Goal: Information Seeking & Learning: Understand process/instructions

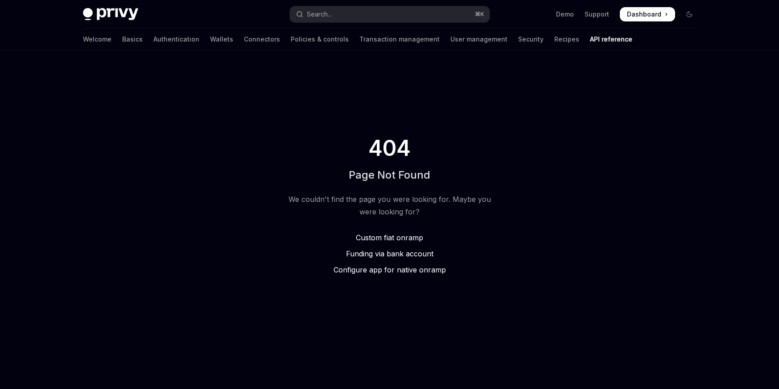
type textarea "*"
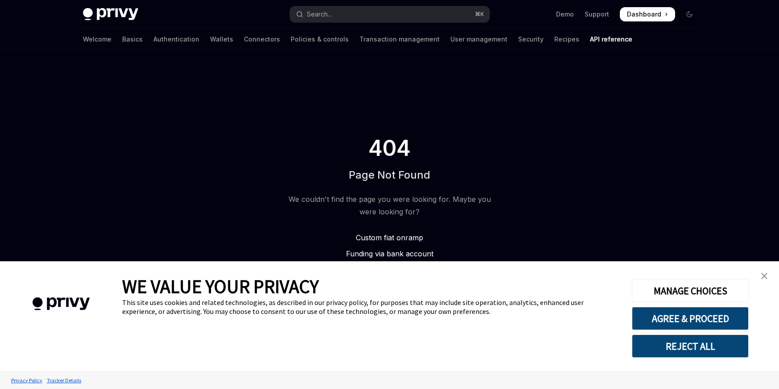
click at [387, 236] on span "Custom fiat onramp" at bounding box center [389, 237] width 67 height 9
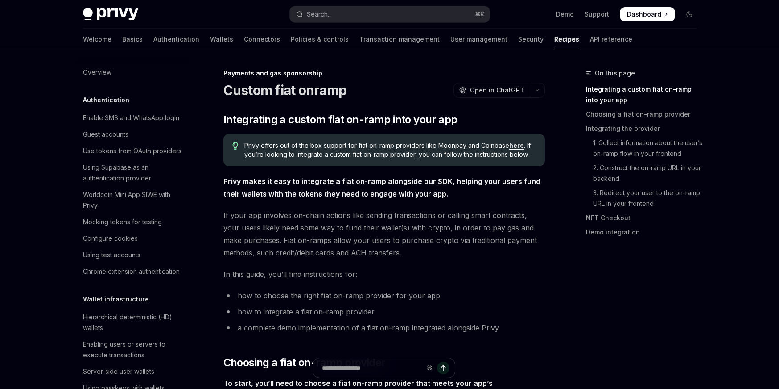
scroll to position [656, 0]
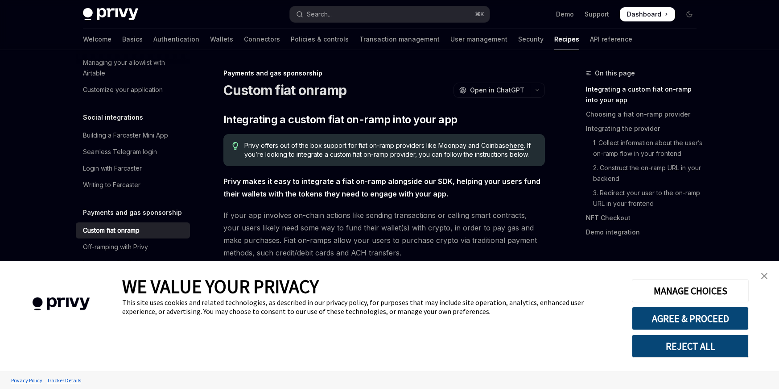
click at [766, 275] on img "close banner" at bounding box center [765, 276] width 6 height 6
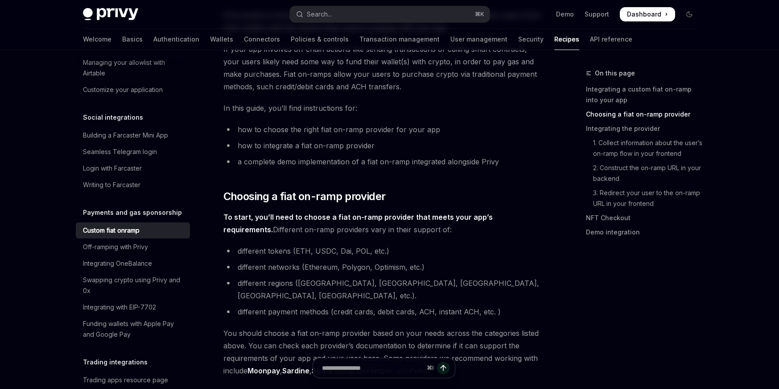
scroll to position [19, 0]
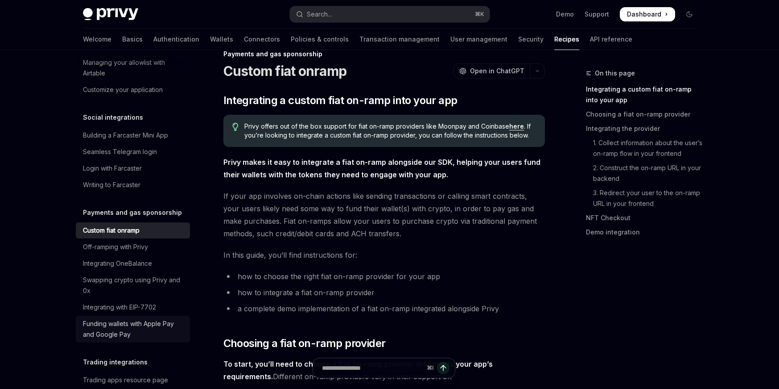
click at [131, 318] on div "Funding wallets with Apple Pay and Google Pay" at bounding box center [134, 328] width 102 height 21
type textarea "*"
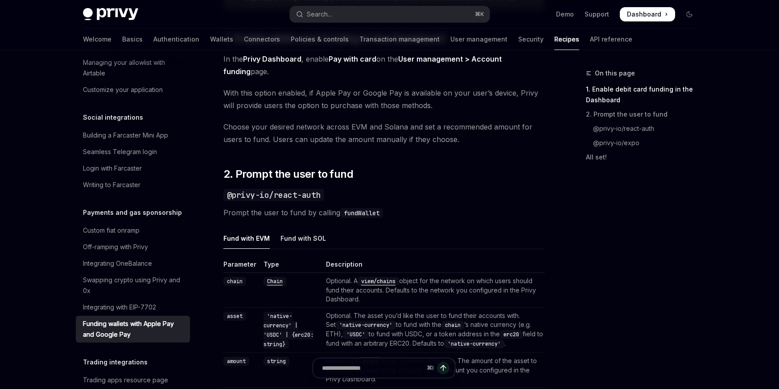
scroll to position [463, 0]
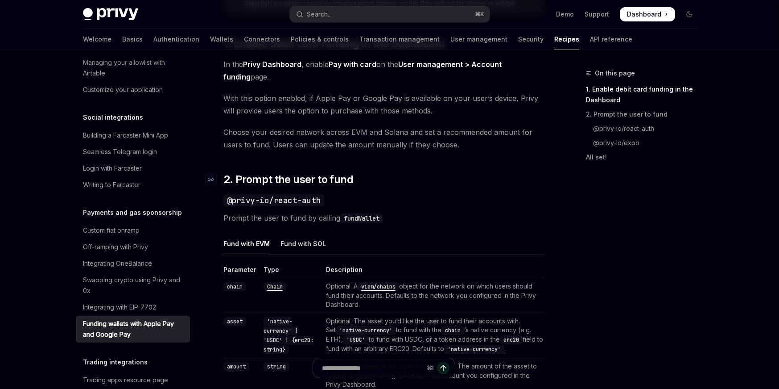
click at [386, 181] on h2 "​ 2. Prompt the user to fund" at bounding box center [385, 179] width 322 height 14
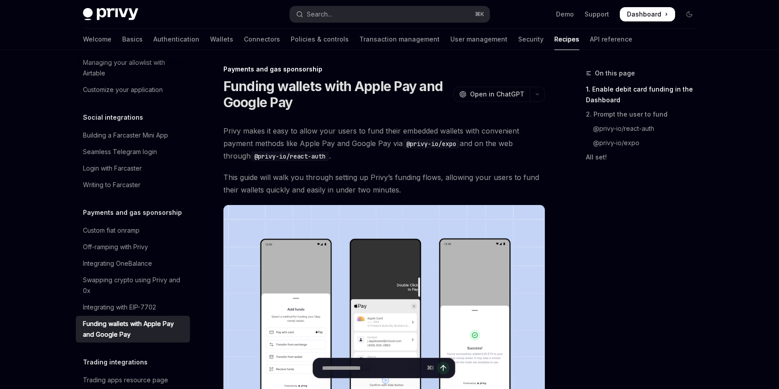
scroll to position [3, 0]
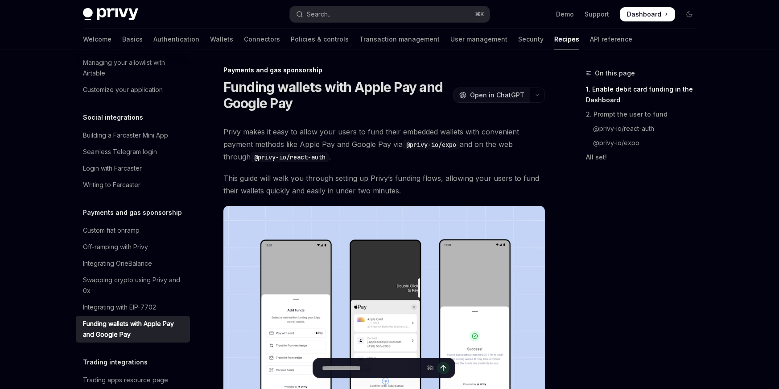
click at [486, 97] on span "Open in ChatGPT" at bounding box center [497, 95] width 54 height 9
